Goal: Navigation & Orientation: Find specific page/section

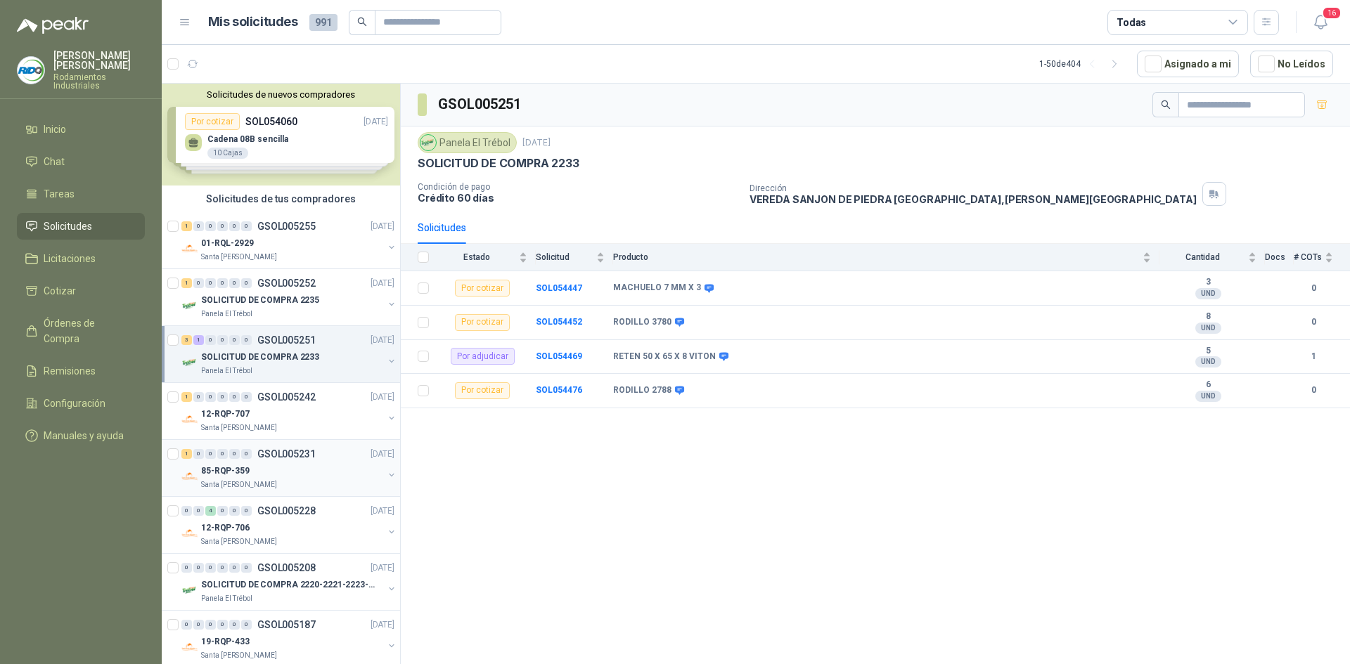
click at [329, 468] on div "85-RQP-359" at bounding box center [292, 471] width 182 height 17
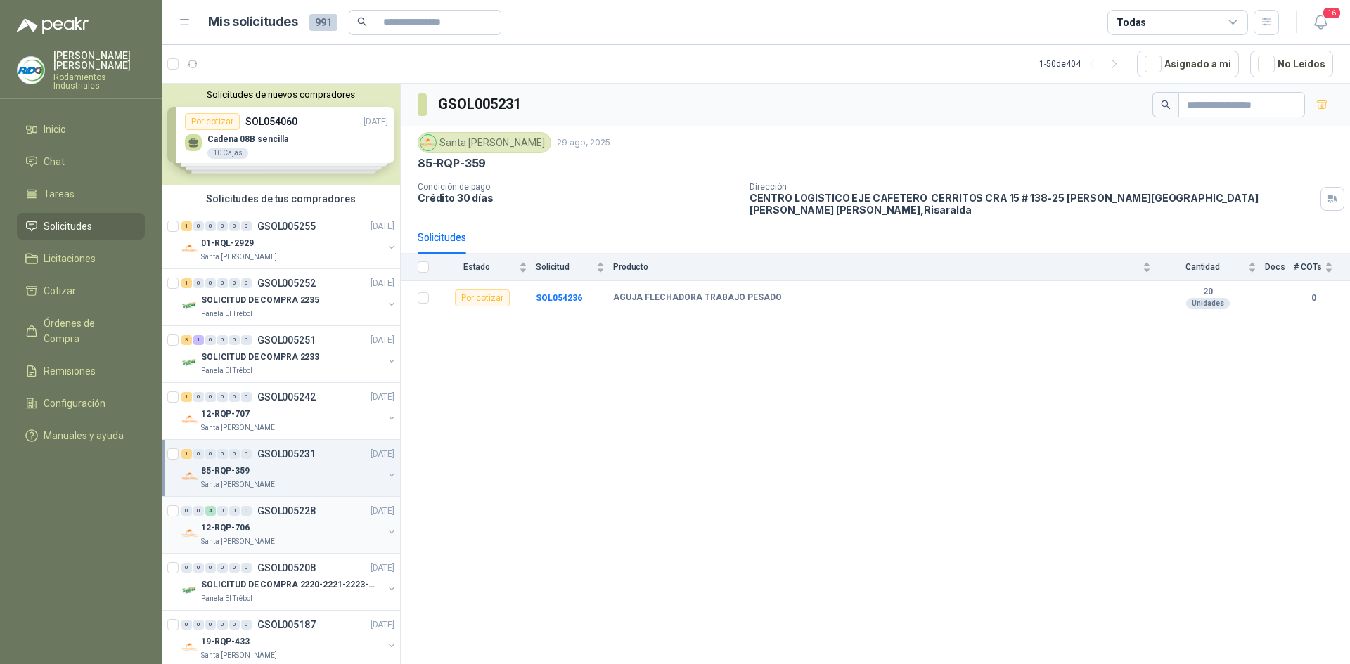
click at [330, 539] on div "Santa [PERSON_NAME]" at bounding box center [292, 541] width 182 height 11
